Goal: Obtain resource: Obtain resource

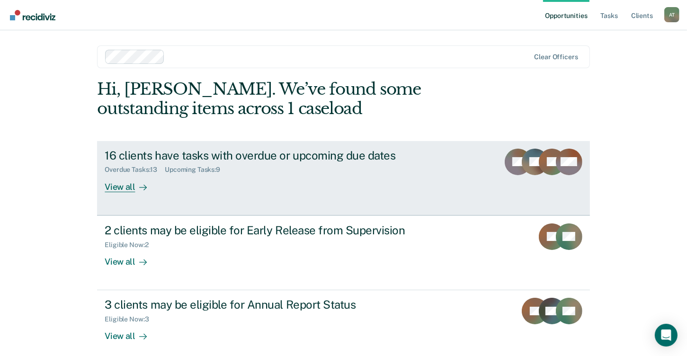
click at [236, 178] on div "16 clients have tasks with overdue or upcoming due dates Overdue Tasks : 13 Upc…" at bounding box center [282, 171] width 355 height 44
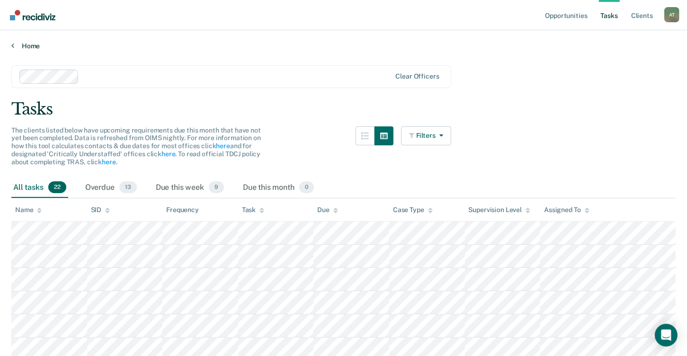
click at [15, 42] on link "Home" at bounding box center [343, 46] width 664 height 9
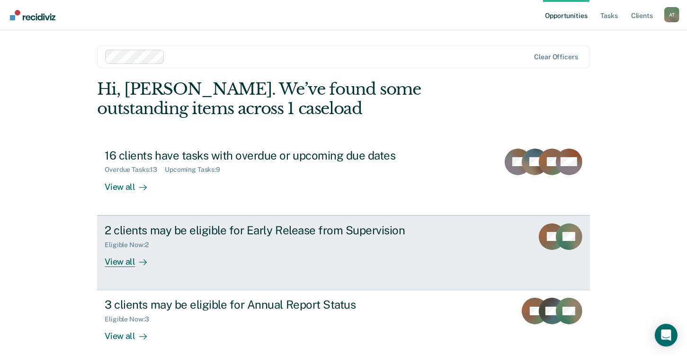
click at [167, 247] on div "Eligible Now : 2" at bounding box center [271, 243] width 332 height 12
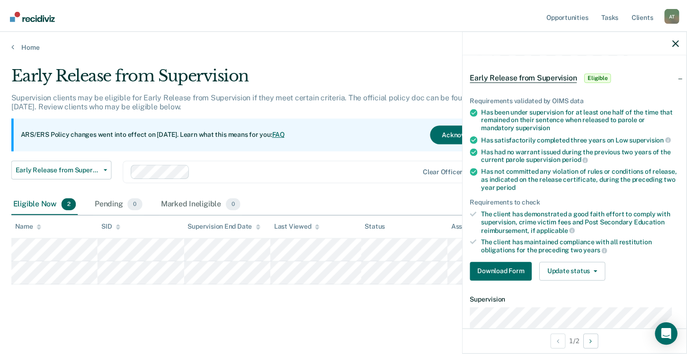
scroll to position [47, 0]
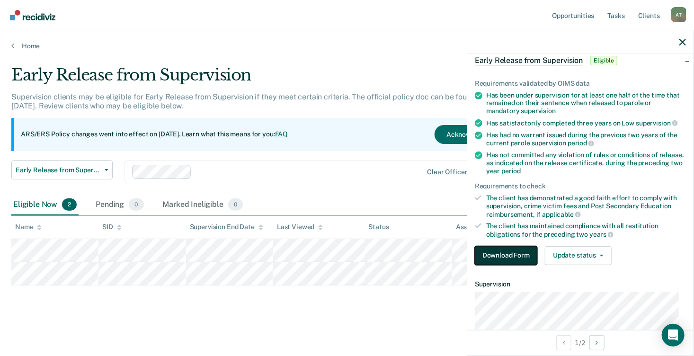
click at [519, 255] on button "Download Form" at bounding box center [506, 255] width 62 height 19
